Goal: Information Seeking & Learning: Check status

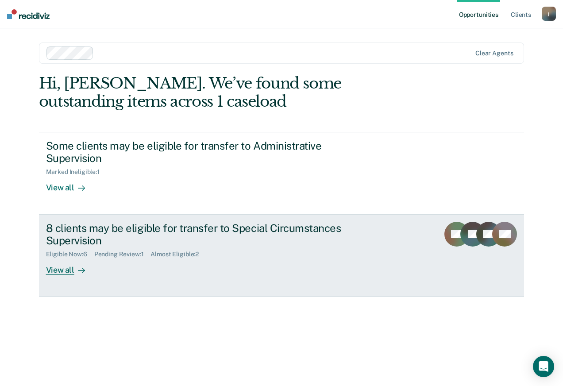
click at [330, 234] on div "8 clients may be eligible for transfer to Special Circumstances Supervision" at bounding box center [201, 235] width 311 height 26
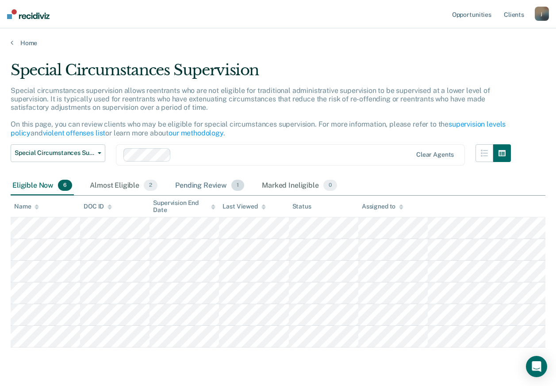
click at [234, 182] on span "1" at bounding box center [237, 186] width 13 height 12
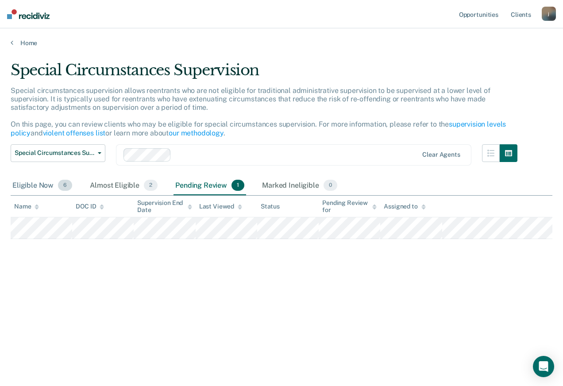
click at [47, 179] on div "Eligible Now 6" at bounding box center [42, 185] width 63 height 19
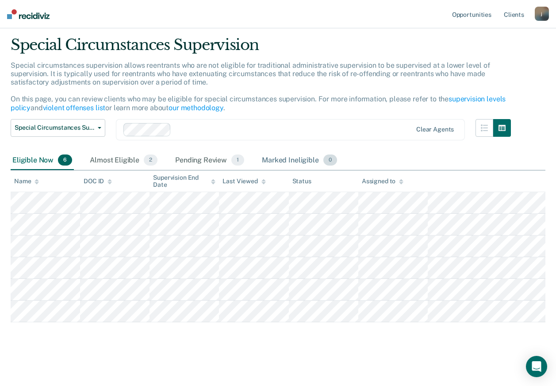
scroll to position [24, 0]
click at [121, 160] on div "Almost Eligible 2" at bounding box center [123, 161] width 71 height 19
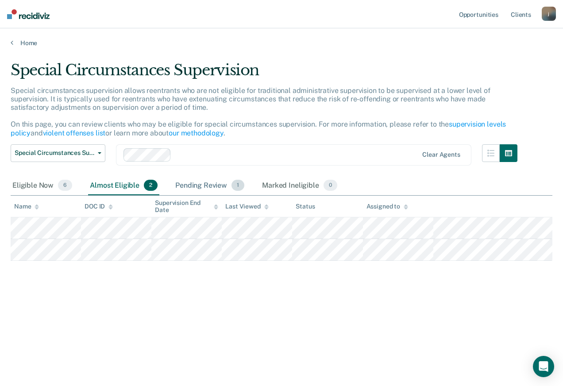
click at [233, 185] on span "1" at bounding box center [237, 186] width 13 height 12
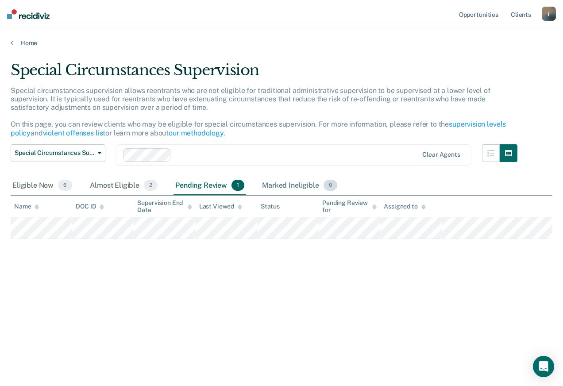
click at [291, 178] on div "Marked Ineligible 0" at bounding box center [299, 185] width 79 height 19
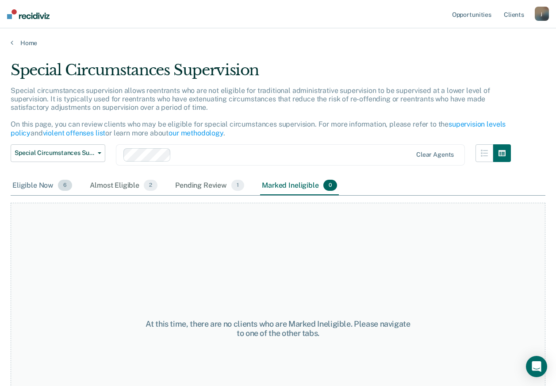
click at [42, 187] on div "Eligible Now 6" at bounding box center [42, 185] width 63 height 19
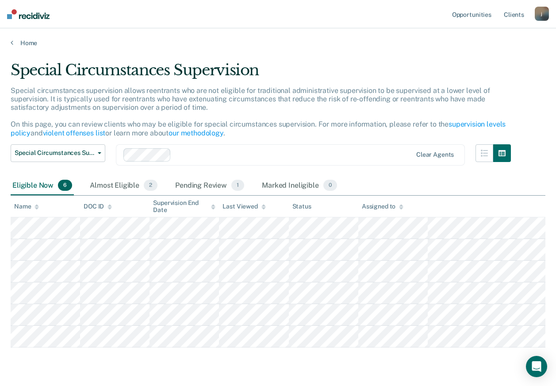
scroll to position [25, 0]
